Goal: Task Accomplishment & Management: Manage account settings

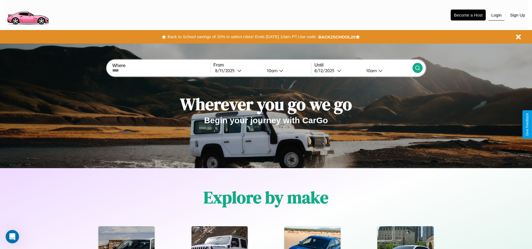
click at [496, 15] on button "Login" at bounding box center [497, 15] width 16 height 11
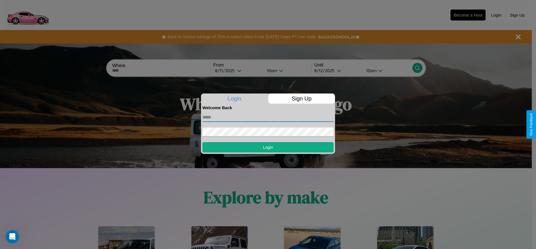
click at [268, 117] on input "text" at bounding box center [267, 117] width 131 height 9
type input "**********"
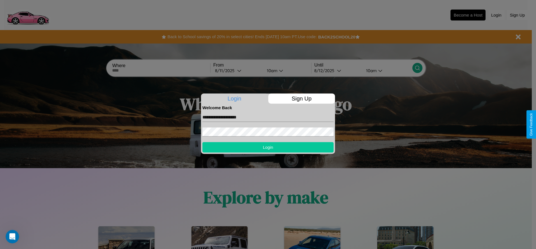
click at [268, 147] on button "Login" at bounding box center [267, 147] width 131 height 10
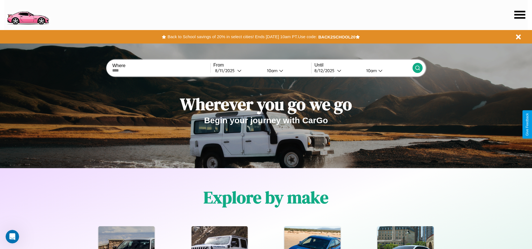
click at [520, 15] on icon at bounding box center [519, 15] width 11 height 8
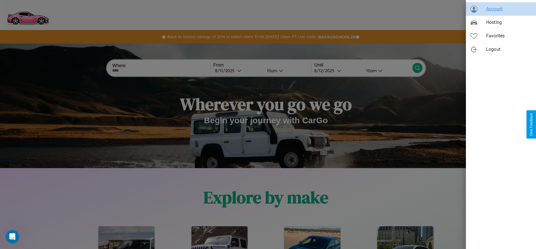
click at [501, 9] on span "Account" at bounding box center [508, 9] width 45 height 7
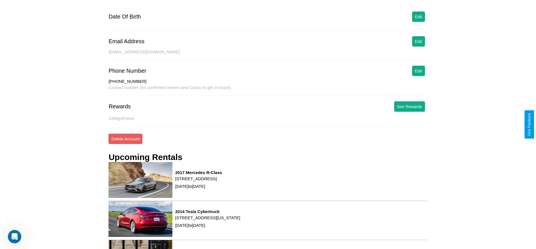
scroll to position [80, 0]
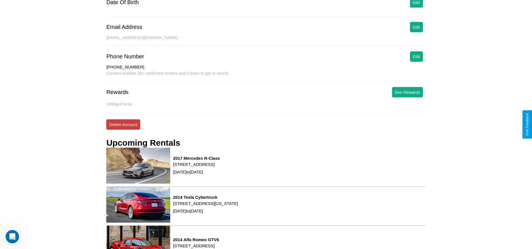
click at [123, 124] on button "Delete Account" at bounding box center [123, 124] width 34 height 10
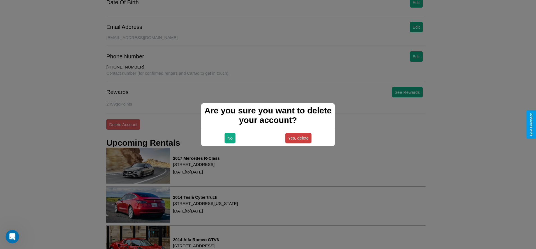
click at [298, 138] on button "Yes, delete" at bounding box center [299, 138] width 26 height 10
